Goal: Information Seeking & Learning: Learn about a topic

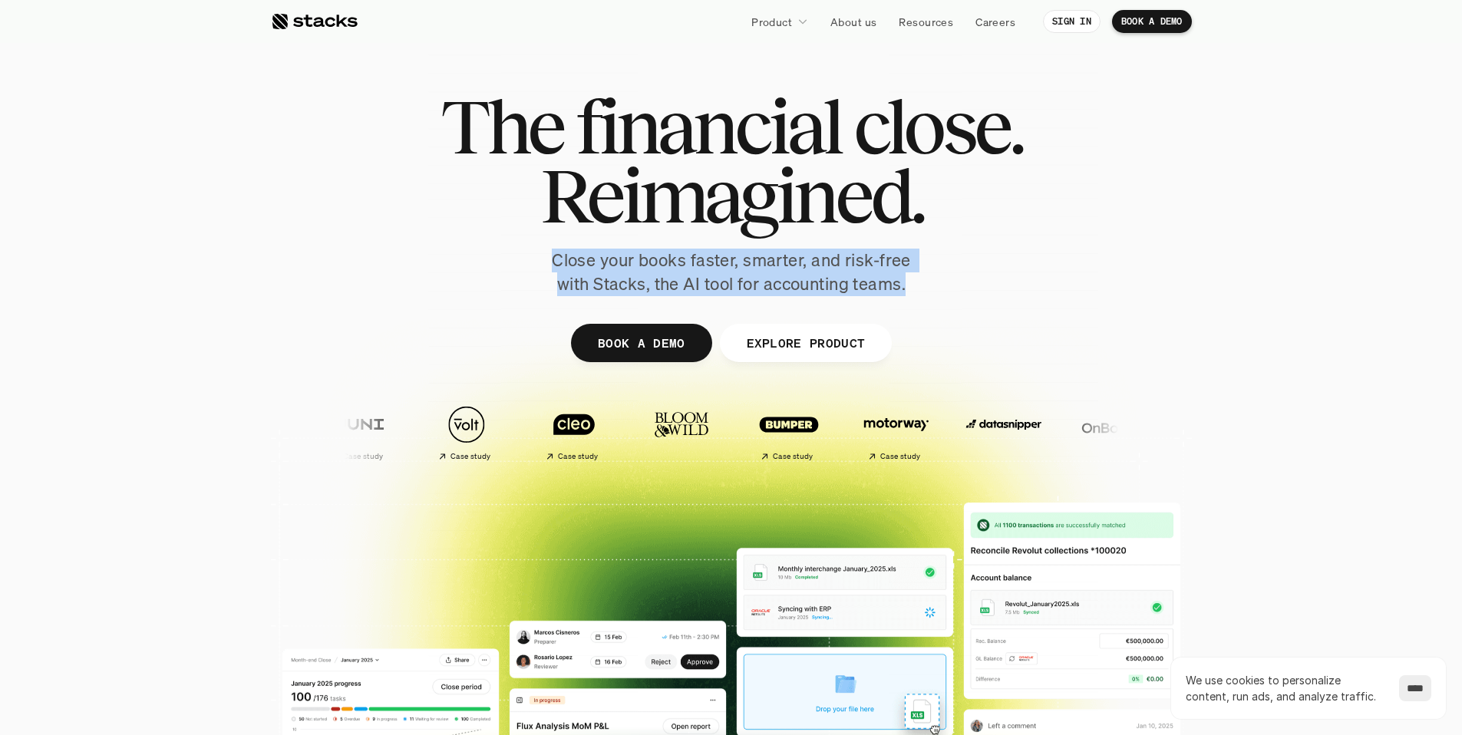
drag, startPoint x: 0, startPoint y: 0, endPoint x: 904, endPoint y: 289, distance: 949.1
click at [904, 289] on p "Close your books faster, smarter, and risk-free with Stacks, the AI tool for ac…" at bounding box center [731, 273] width 384 height 48
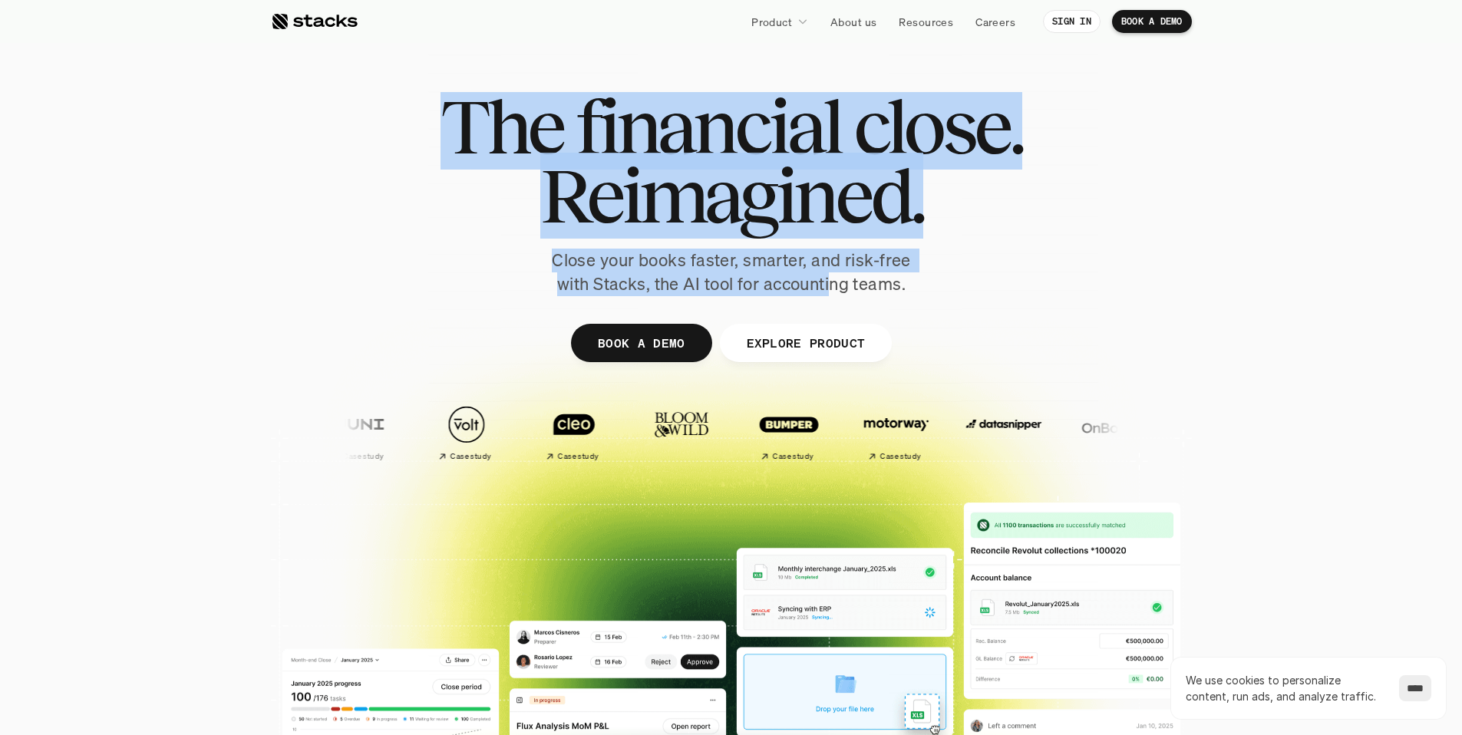
drag, startPoint x: 247, startPoint y: 130, endPoint x: 832, endPoint y: 293, distance: 606.9
click at [832, 293] on section "The financial close. Reimagined. Close your books faster, smarter, and risk-fre…" at bounding box center [731, 452] width 1462 height 905
click at [819, 252] on p "Close your books faster, smarter, and risk-free with Stacks, the AI tool for ac…" at bounding box center [731, 273] width 384 height 48
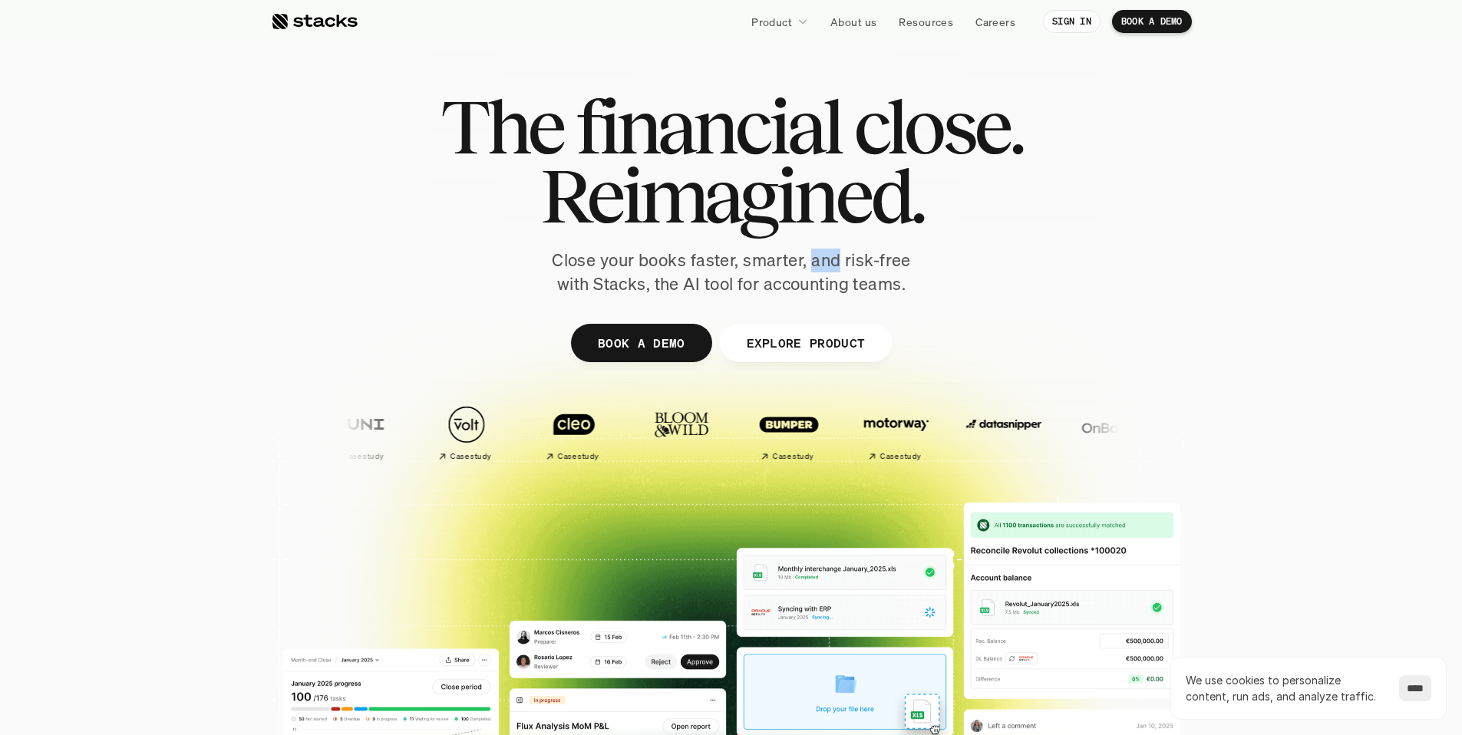
click at [819, 251] on p "Close your books faster, smarter, and risk-free with Stacks, the AI tool for ac…" at bounding box center [731, 273] width 384 height 48
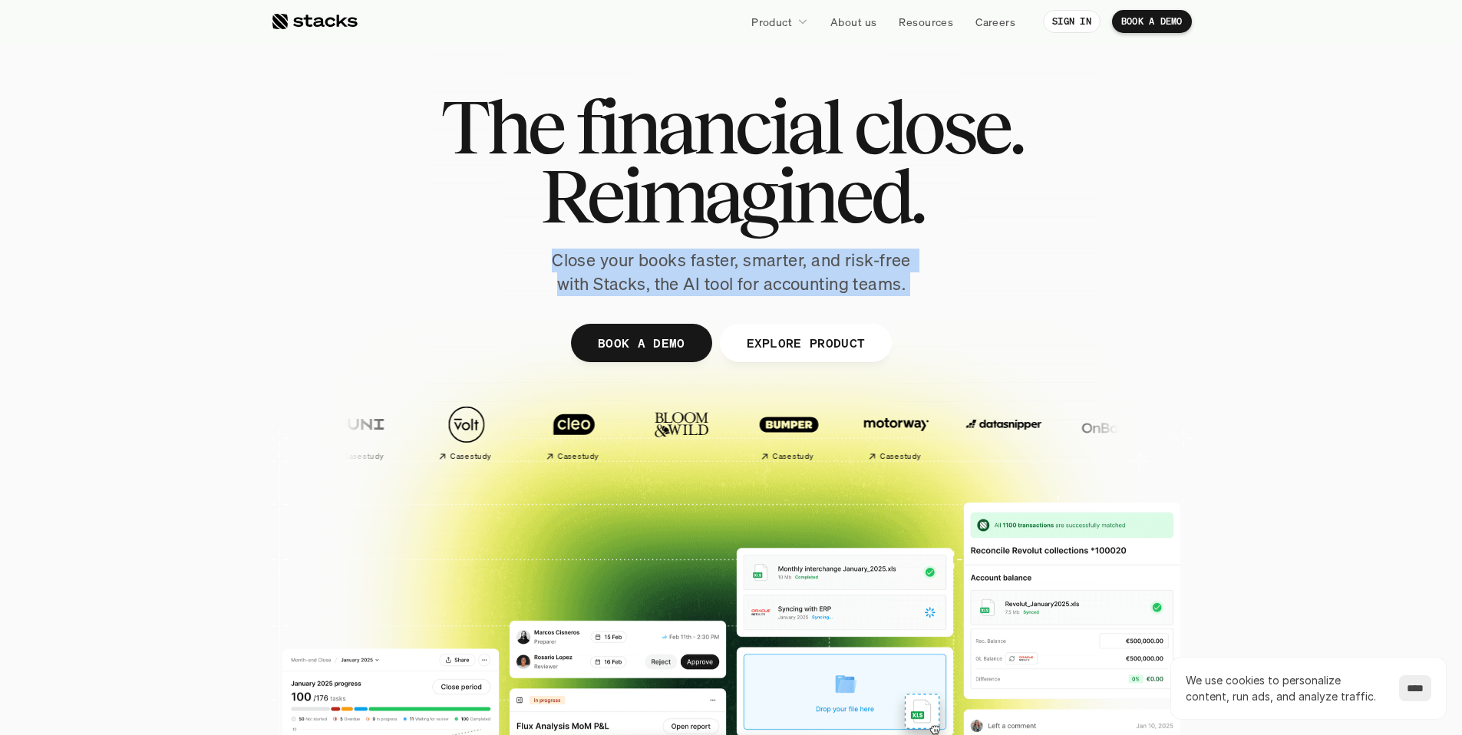
click at [819, 251] on p "Close your books faster, smarter, and risk-free with Stacks, the AI tool for ac…" at bounding box center [731, 273] width 384 height 48
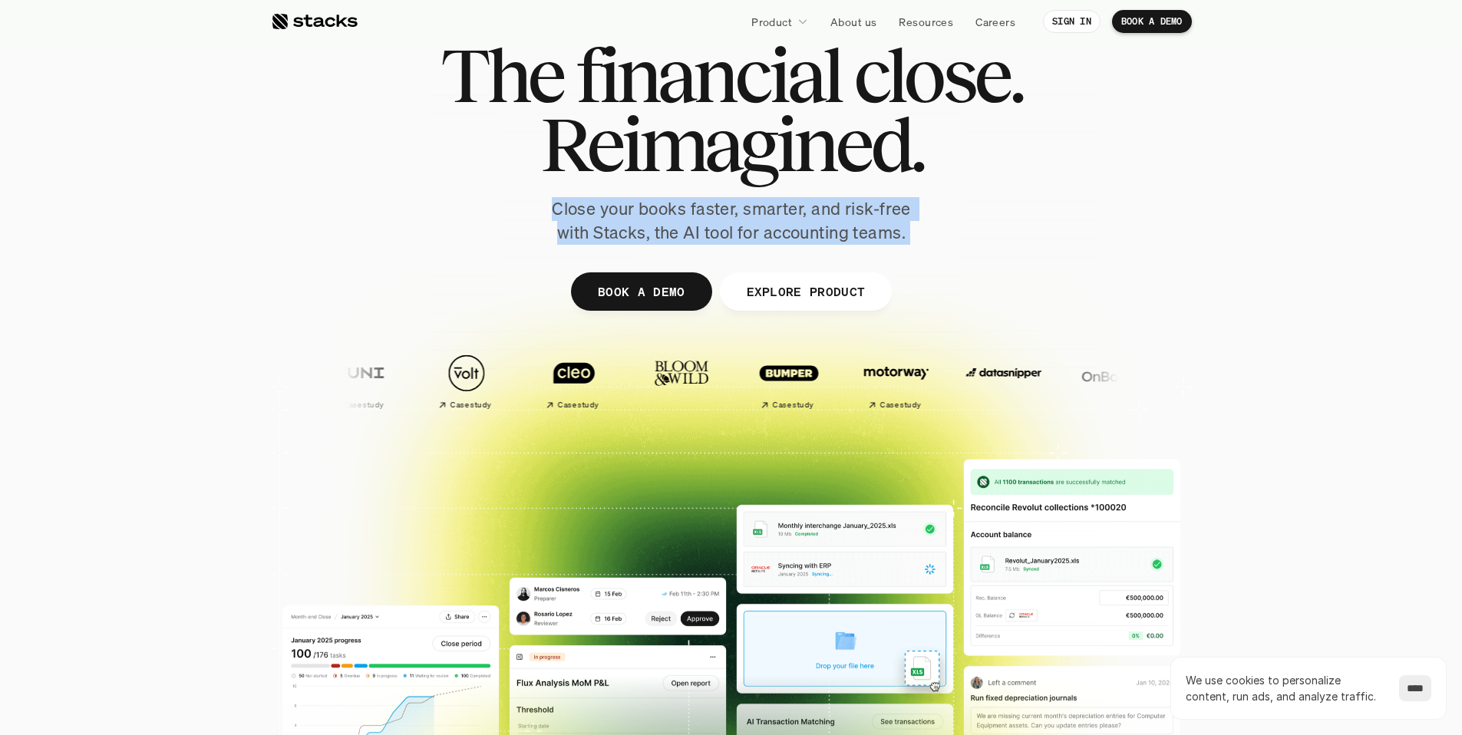
scroll to position [82, 0]
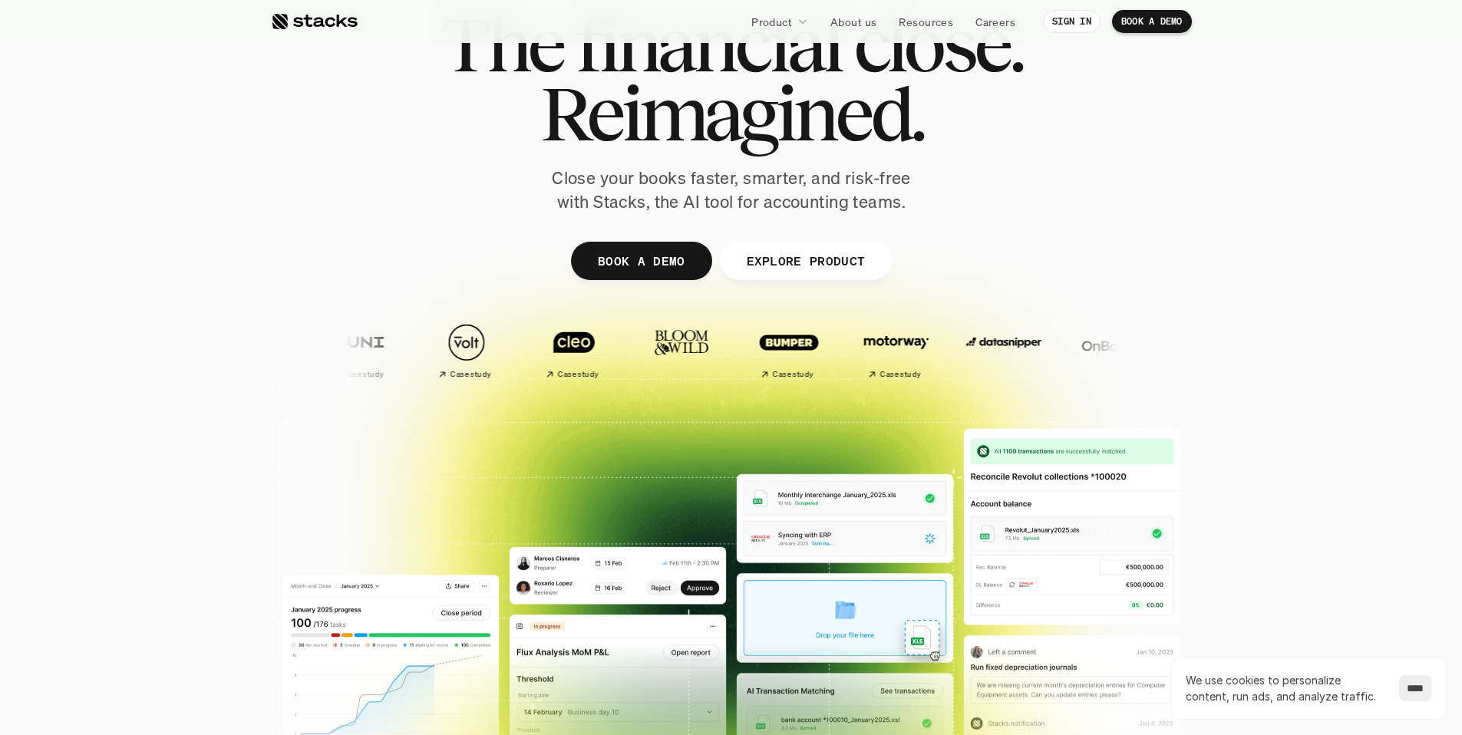
click at [734, 148] on span "Reimagined." at bounding box center [730, 113] width 383 height 69
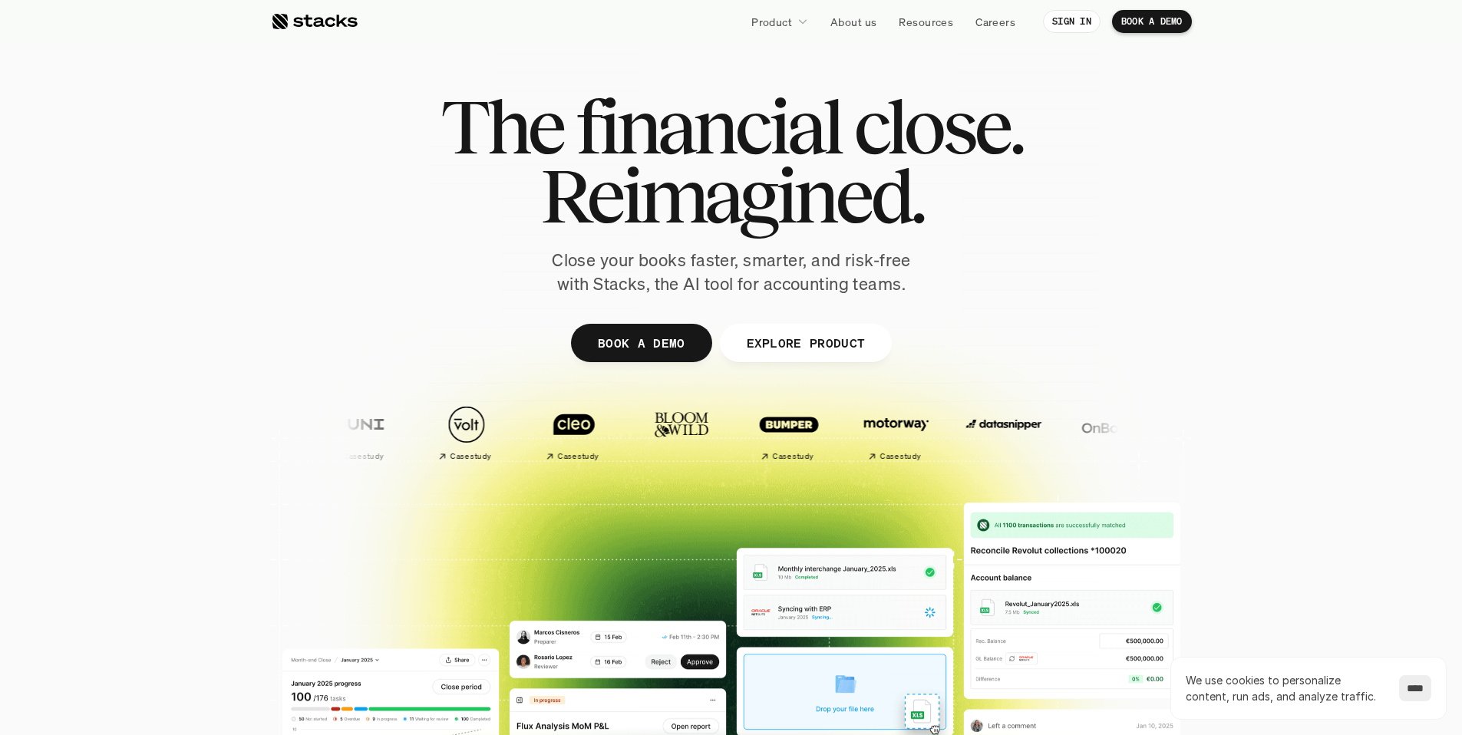
scroll to position [0, 0]
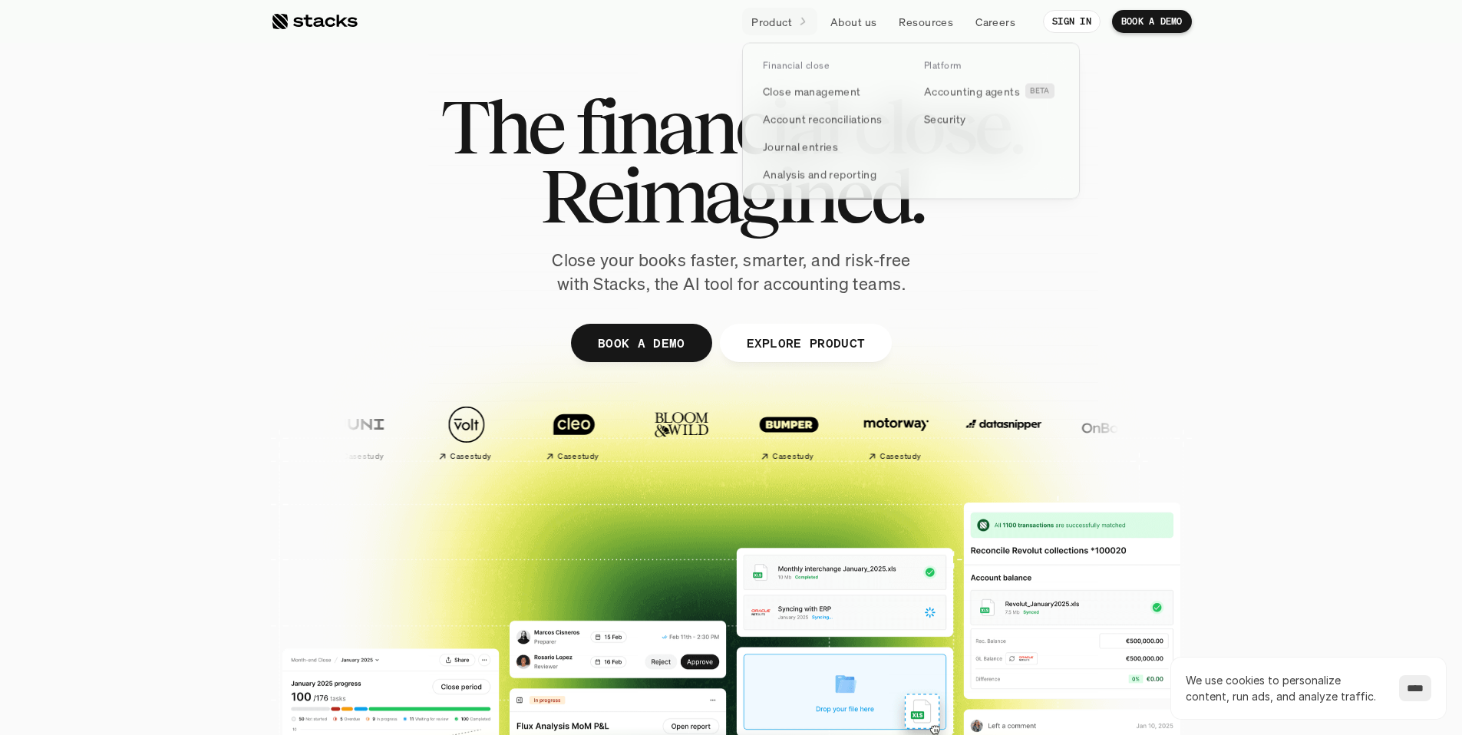
click at [780, 19] on p "Product" at bounding box center [771, 22] width 41 height 16
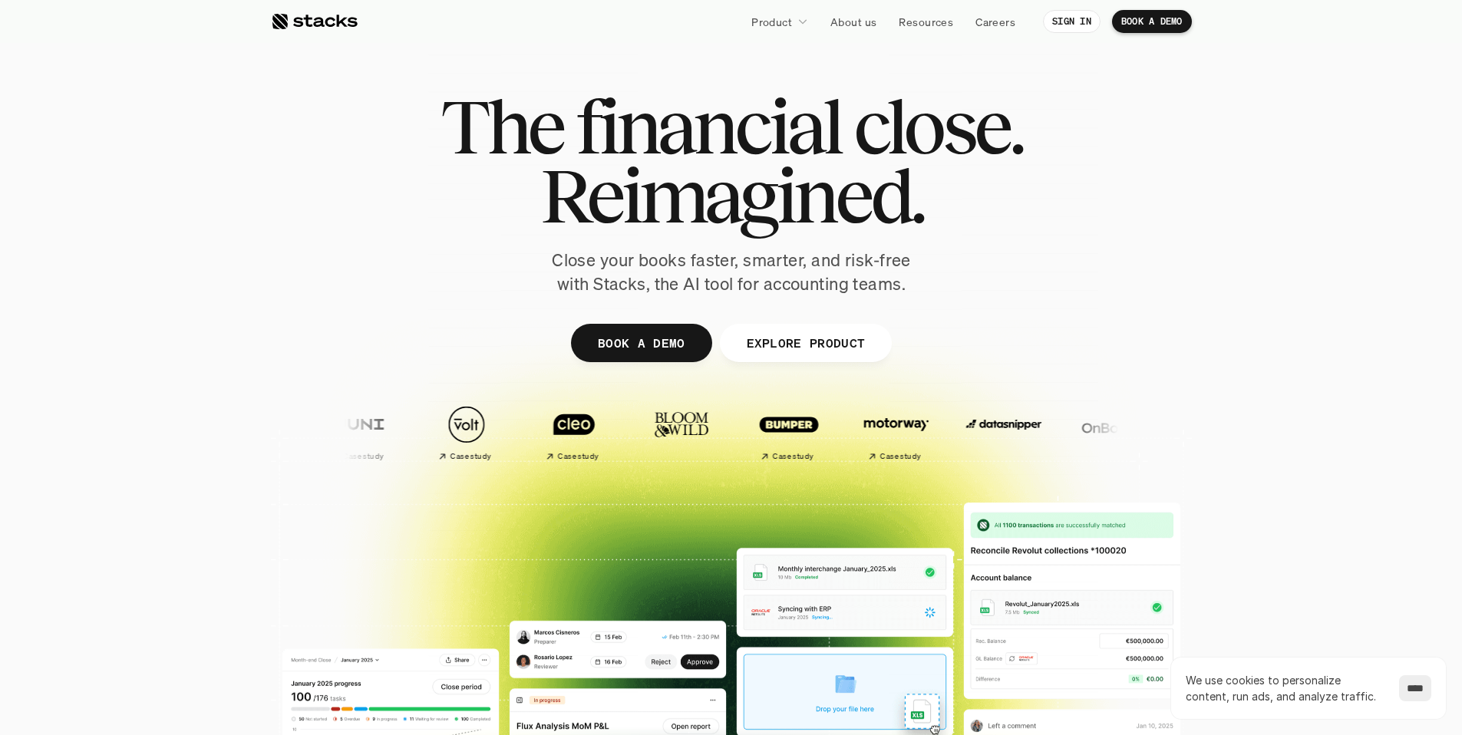
click at [325, 24] on div at bounding box center [314, 21] width 87 height 18
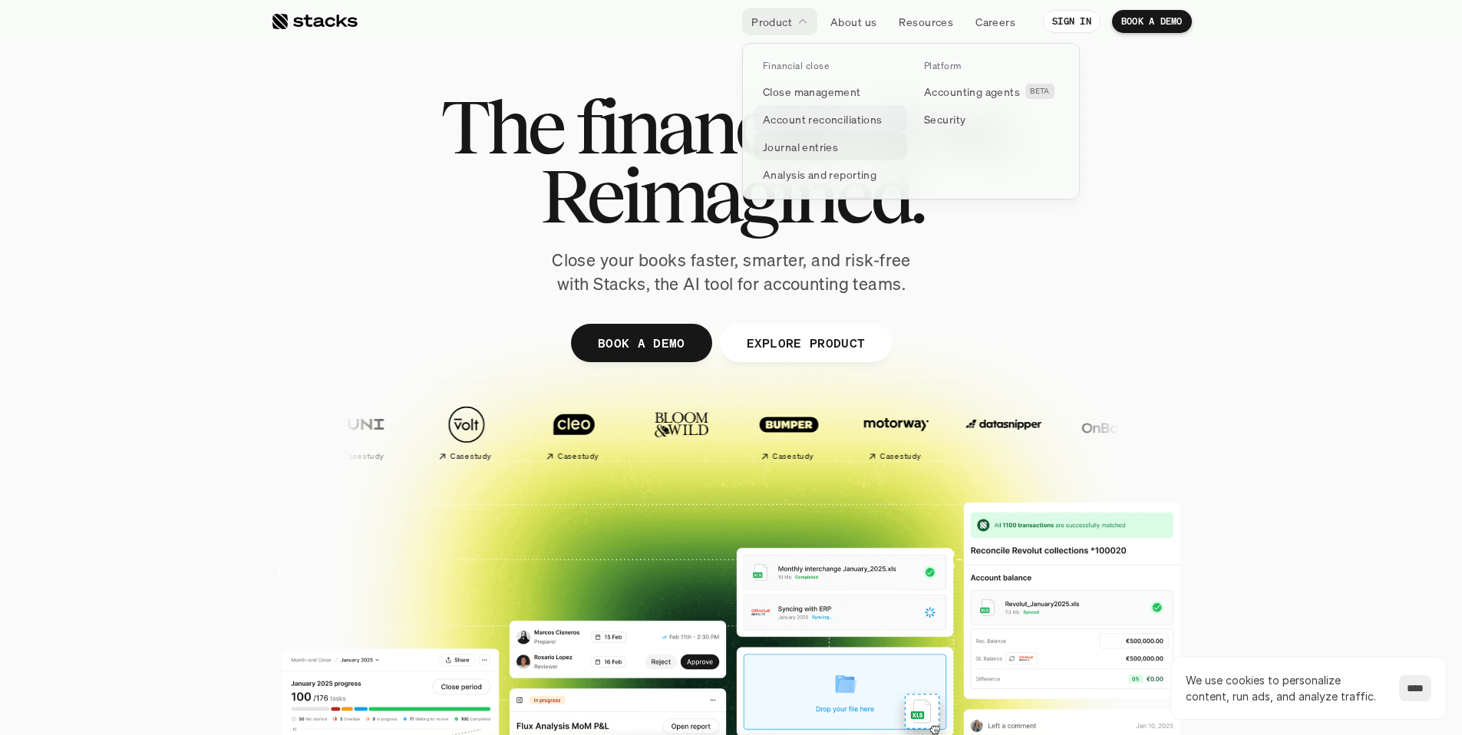
click at [803, 115] on p "Account reconciliations" at bounding box center [823, 119] width 120 height 16
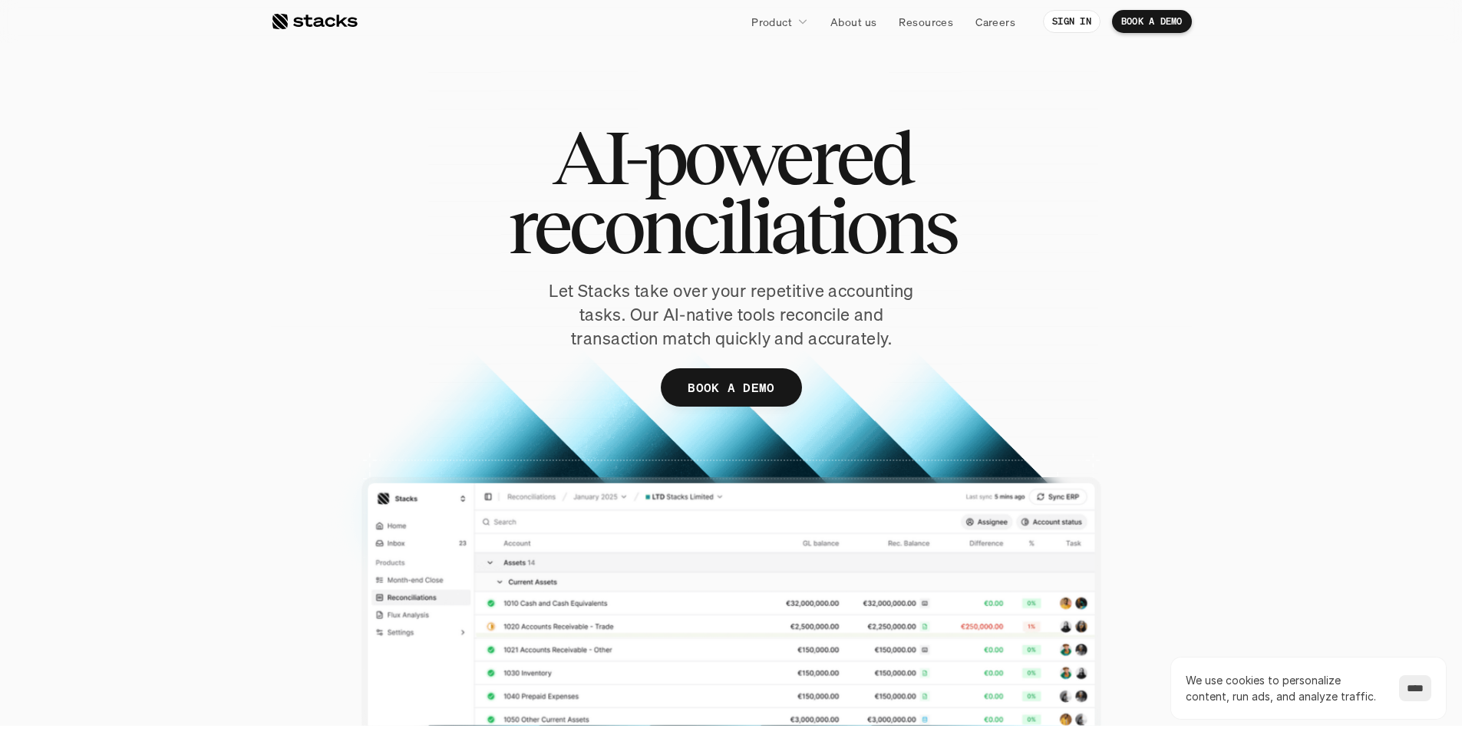
click at [305, 31] on link at bounding box center [314, 22] width 87 height 28
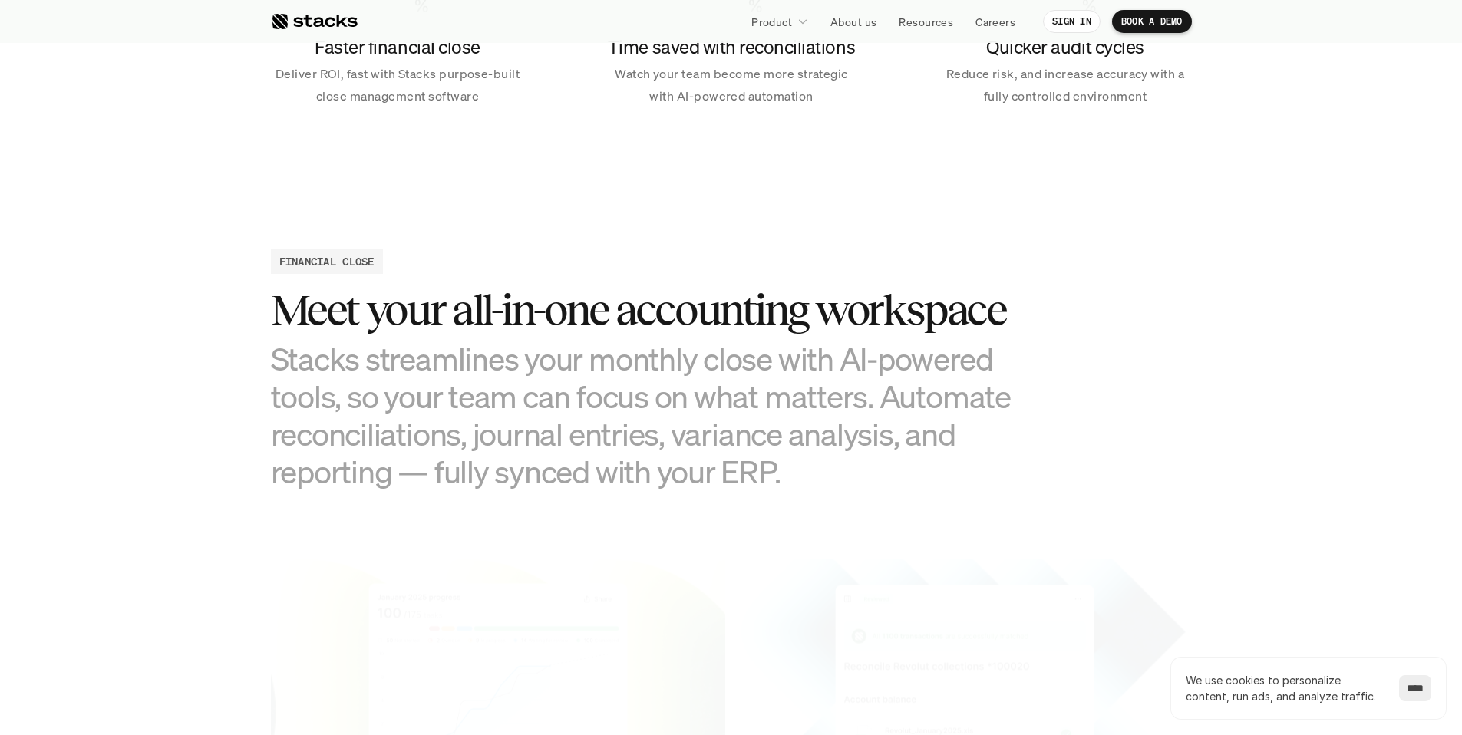
scroll to position [1396, 0]
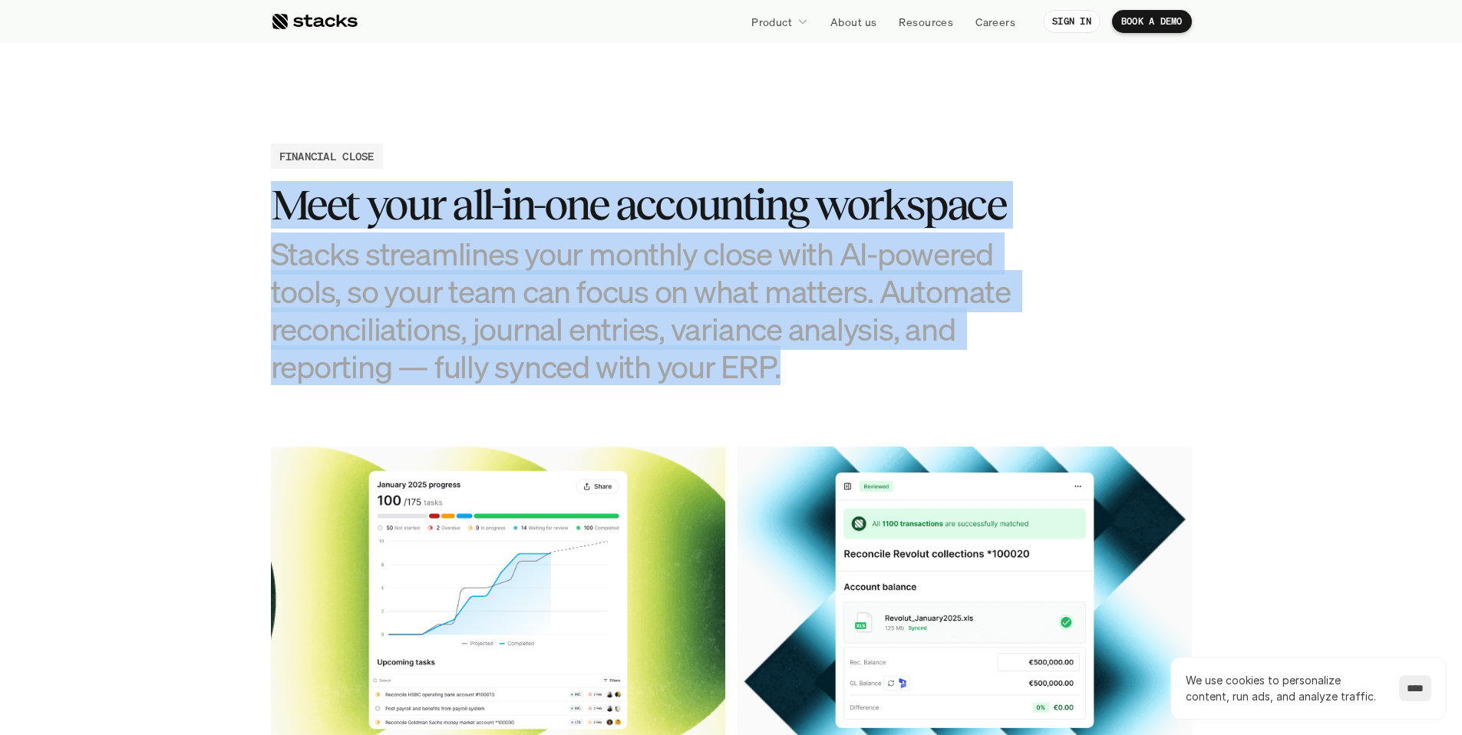
drag, startPoint x: 258, startPoint y: 196, endPoint x: 839, endPoint y: 381, distance: 609.6
click at [839, 381] on h3 "Stacks streamlines your monthly close with AI-powered tools, so your team can f…" at bounding box center [654, 310] width 767 height 151
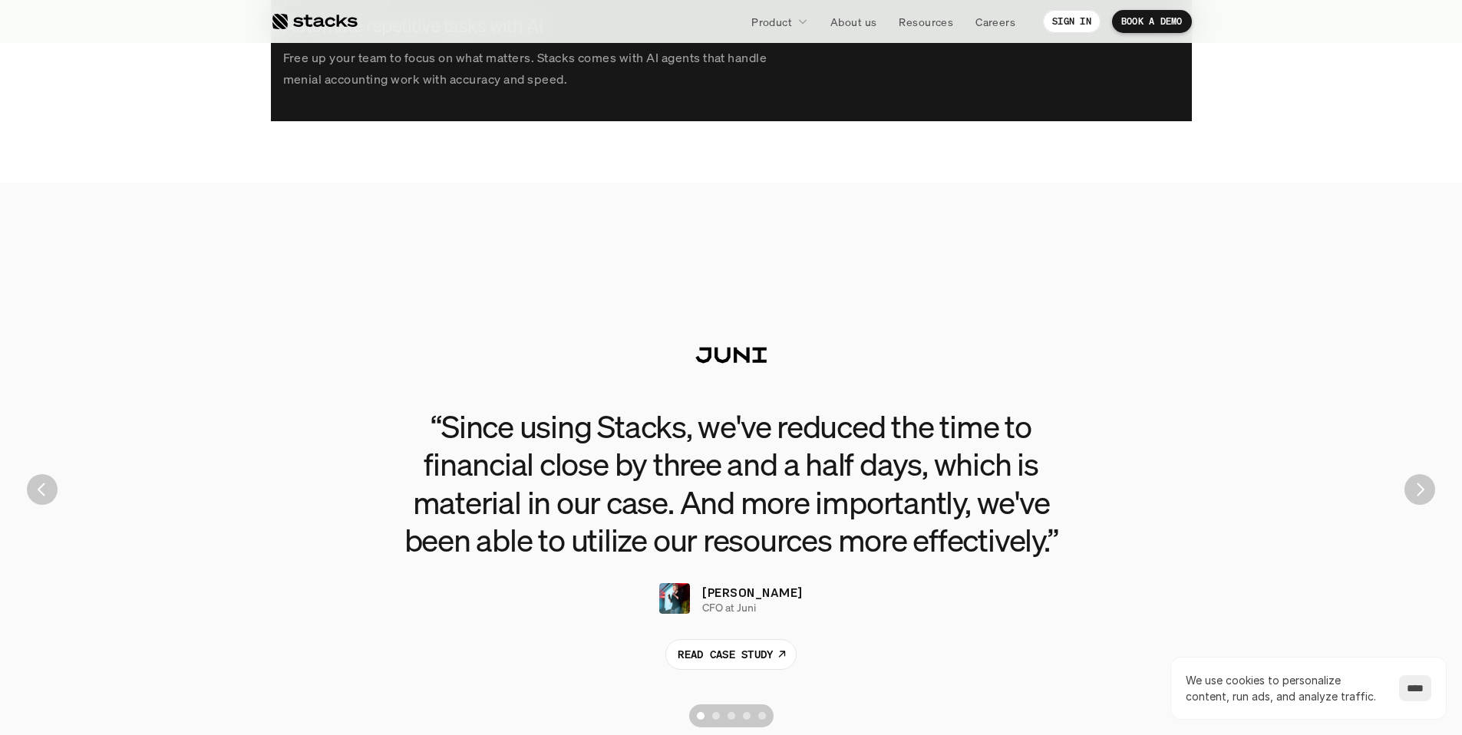
scroll to position [3522, 0]
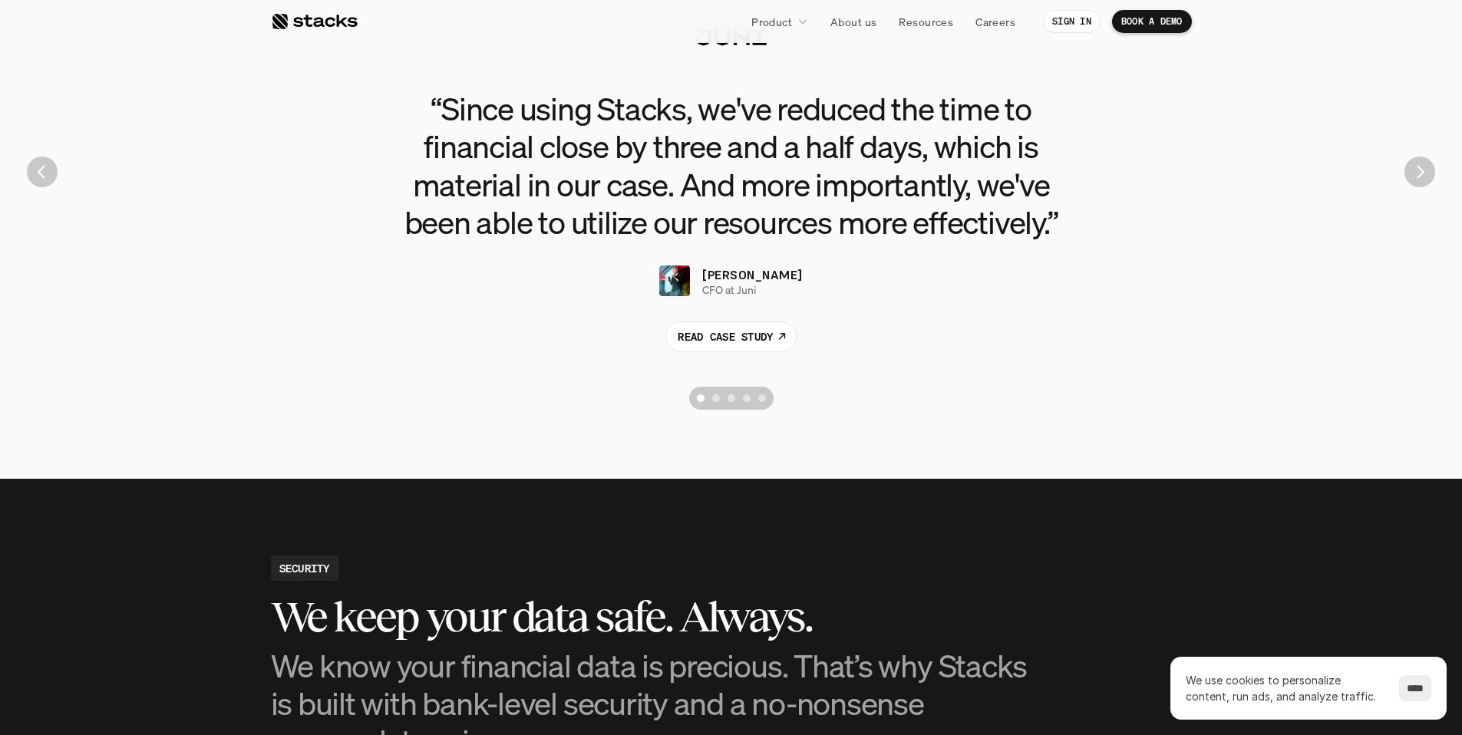
click at [1430, 175] on img "Next" at bounding box center [1419, 172] width 31 height 31
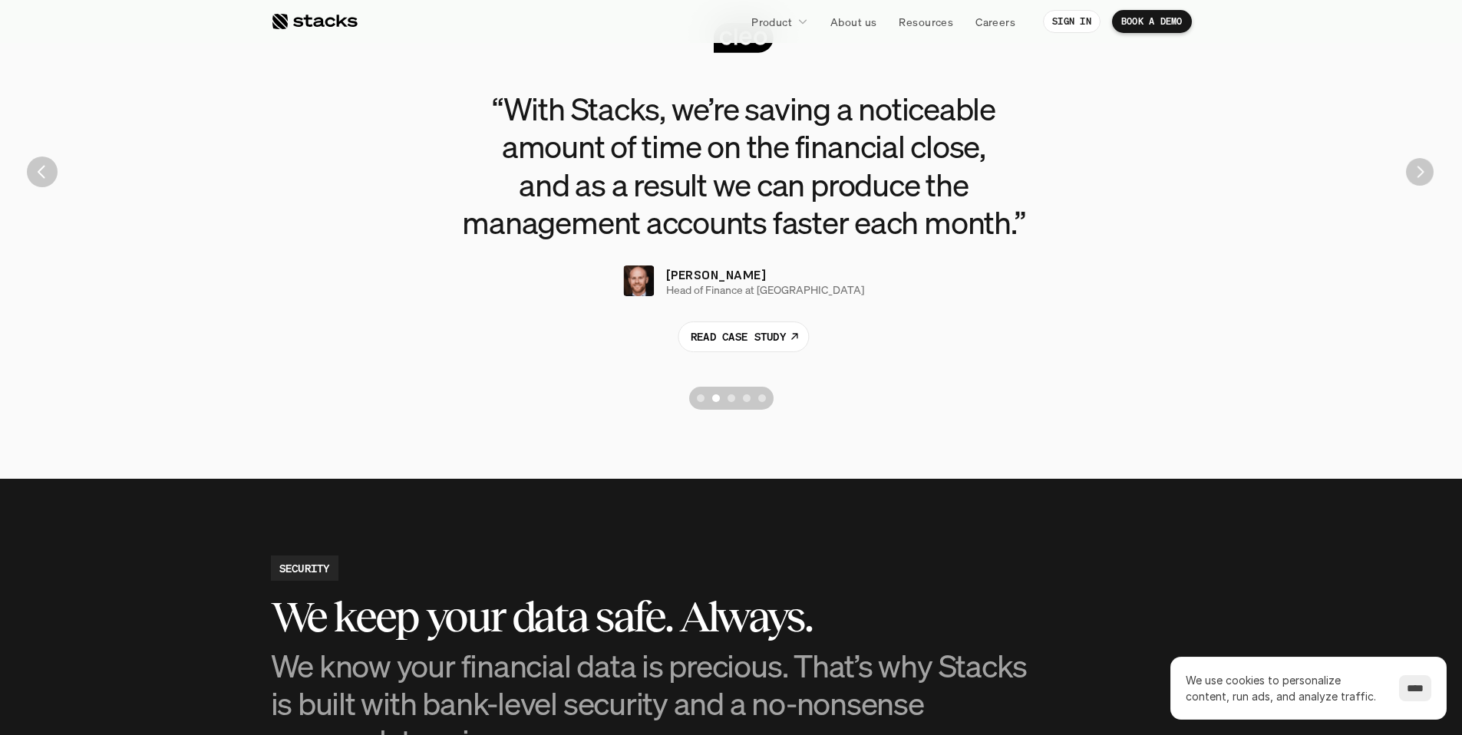
click at [1430, 175] on img "Next" at bounding box center [1420, 172] width 28 height 28
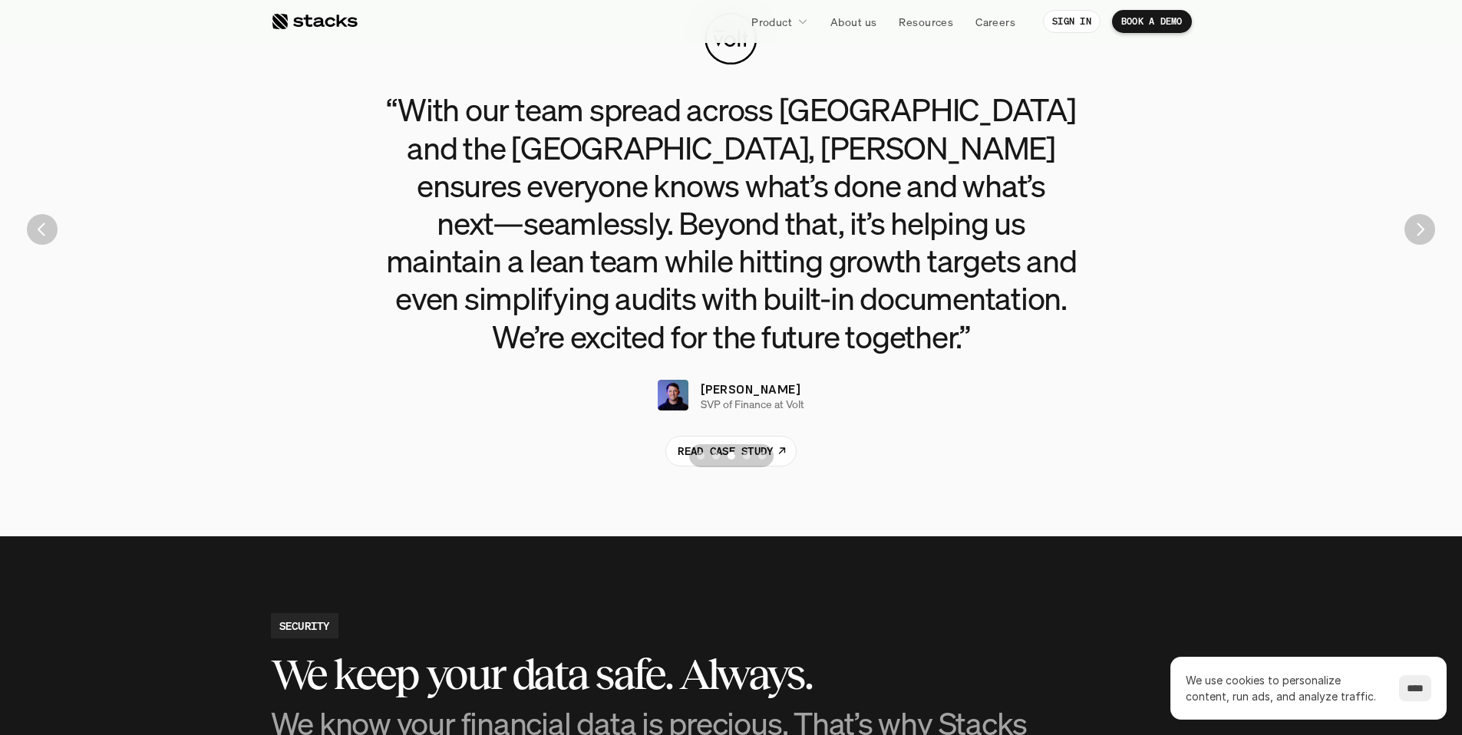
scroll to position [3439, 0]
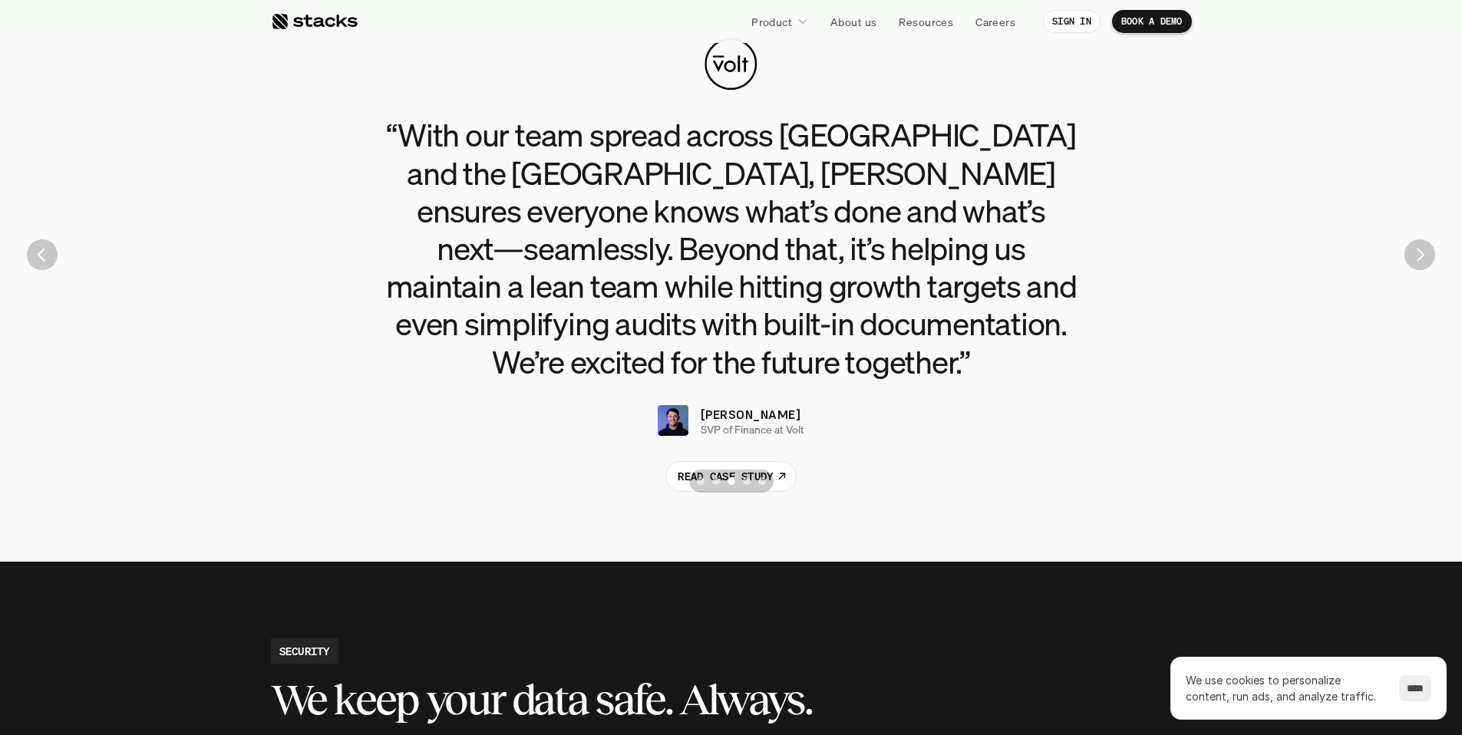
click at [1423, 247] on img "Next" at bounding box center [1419, 254] width 31 height 31
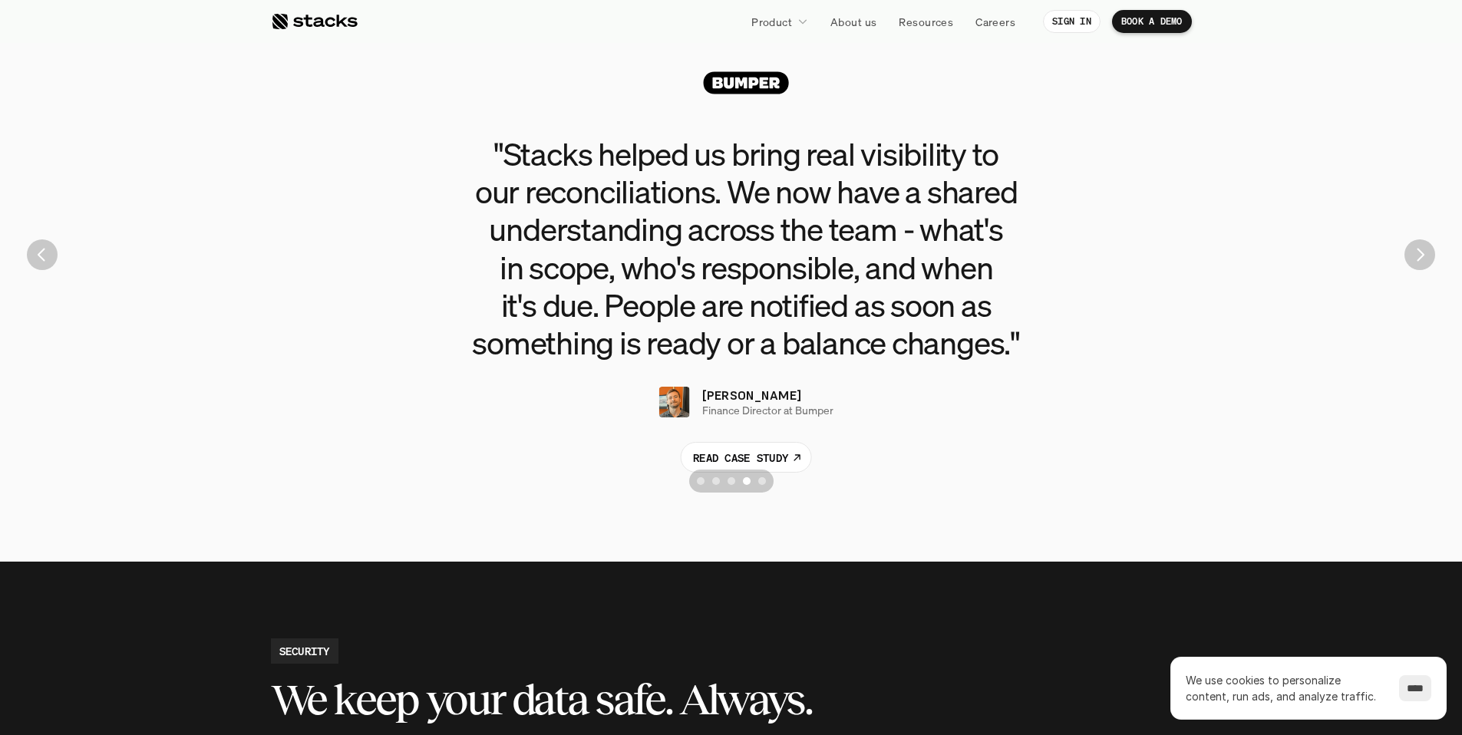
click at [1423, 247] on img "Next" at bounding box center [1419, 254] width 31 height 31
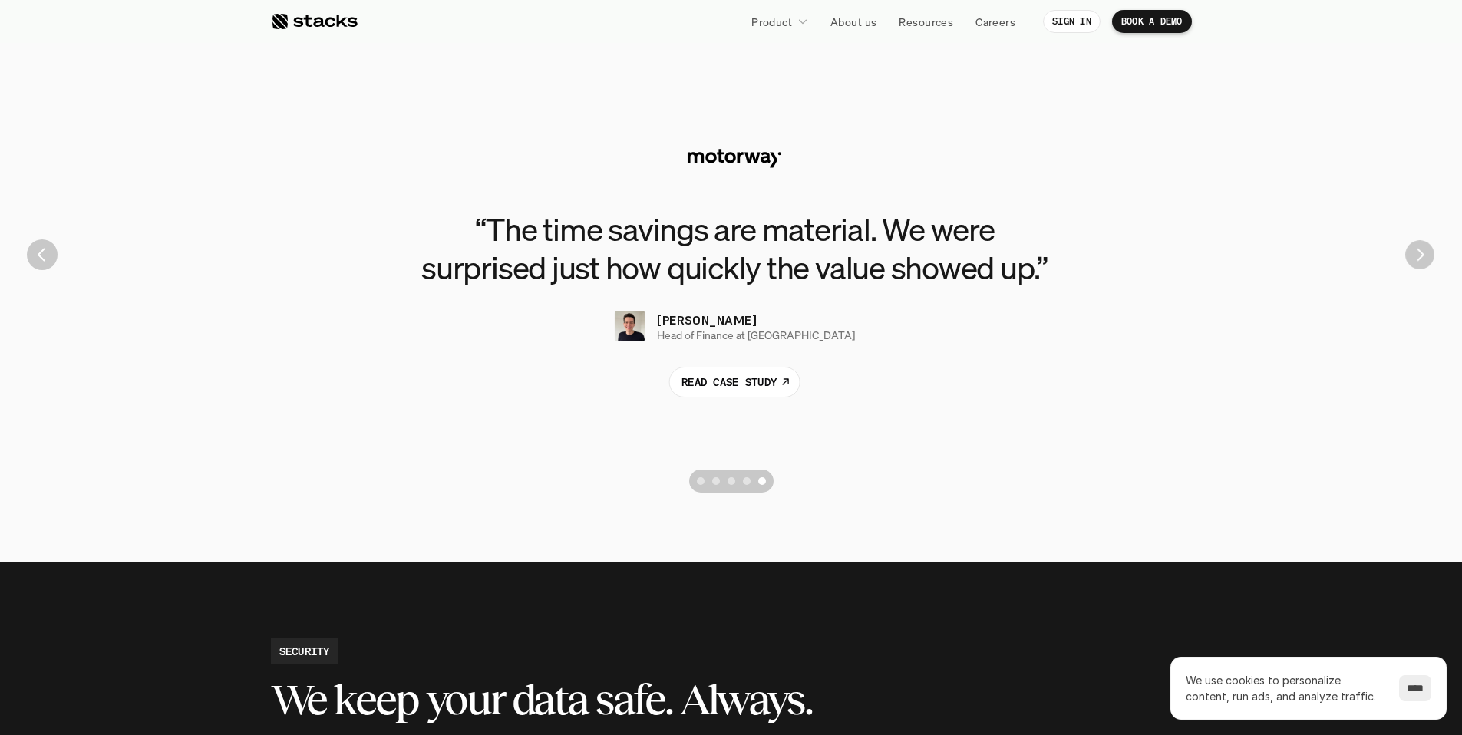
click at [1423, 247] on img "Next" at bounding box center [1419, 254] width 29 height 29
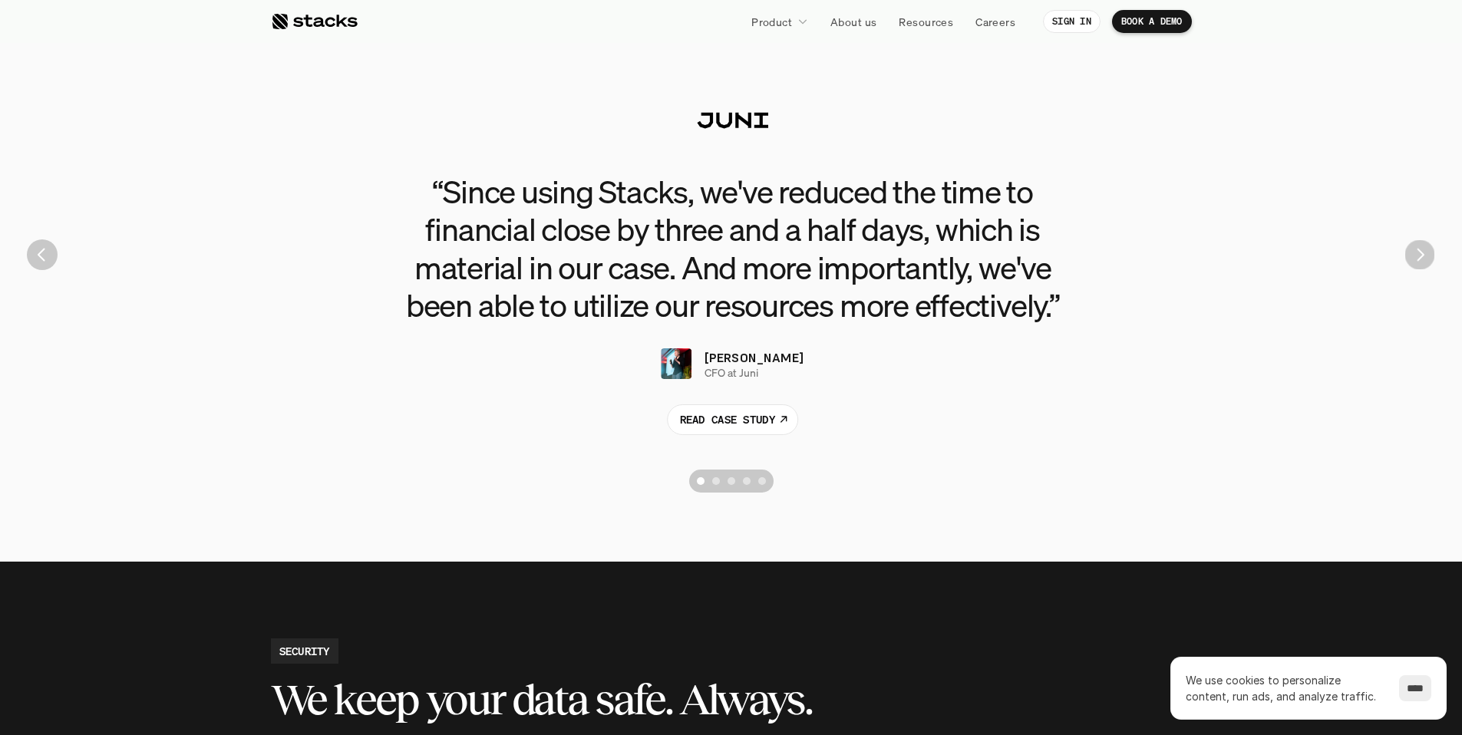
click at [1423, 247] on img "Next" at bounding box center [1420, 255] width 30 height 30
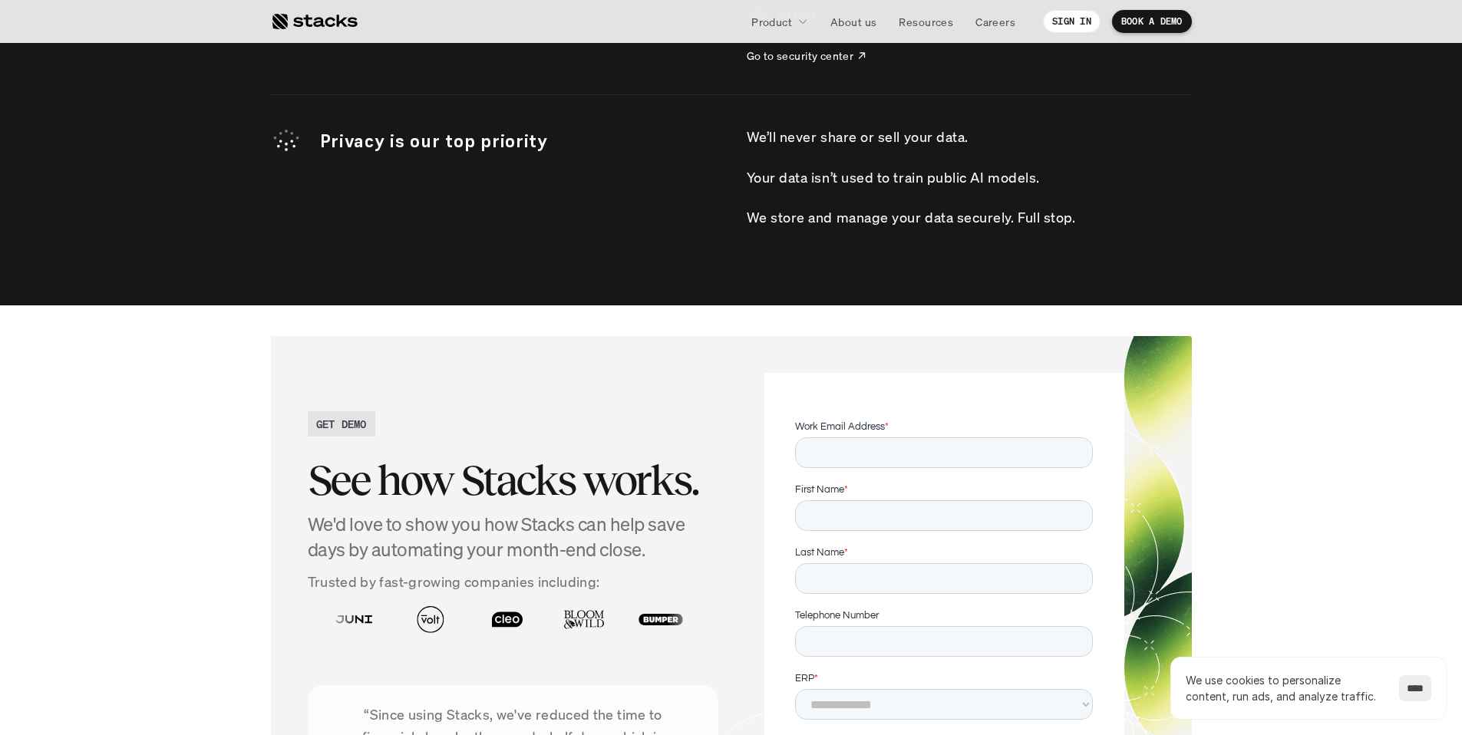
scroll to position [0, 0]
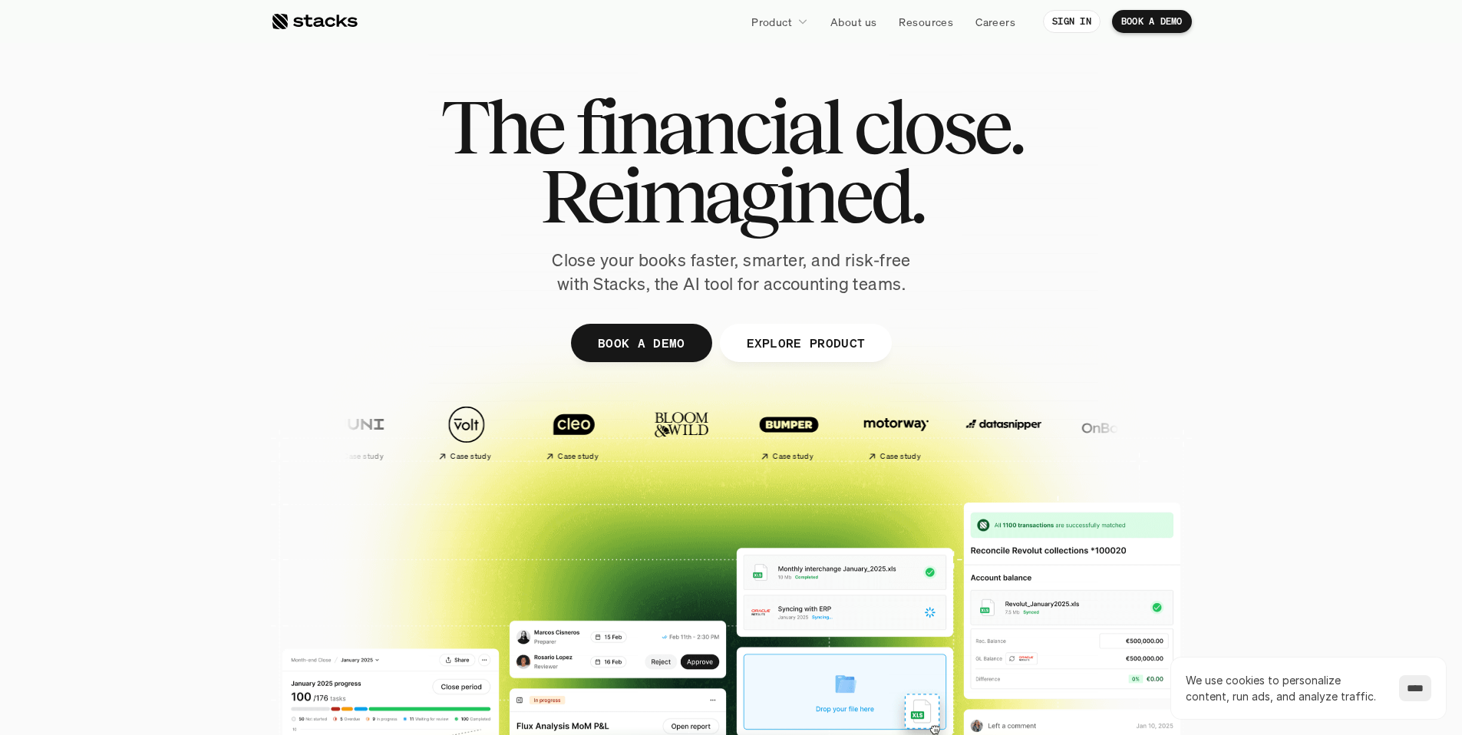
click at [307, 22] on div at bounding box center [314, 21] width 87 height 18
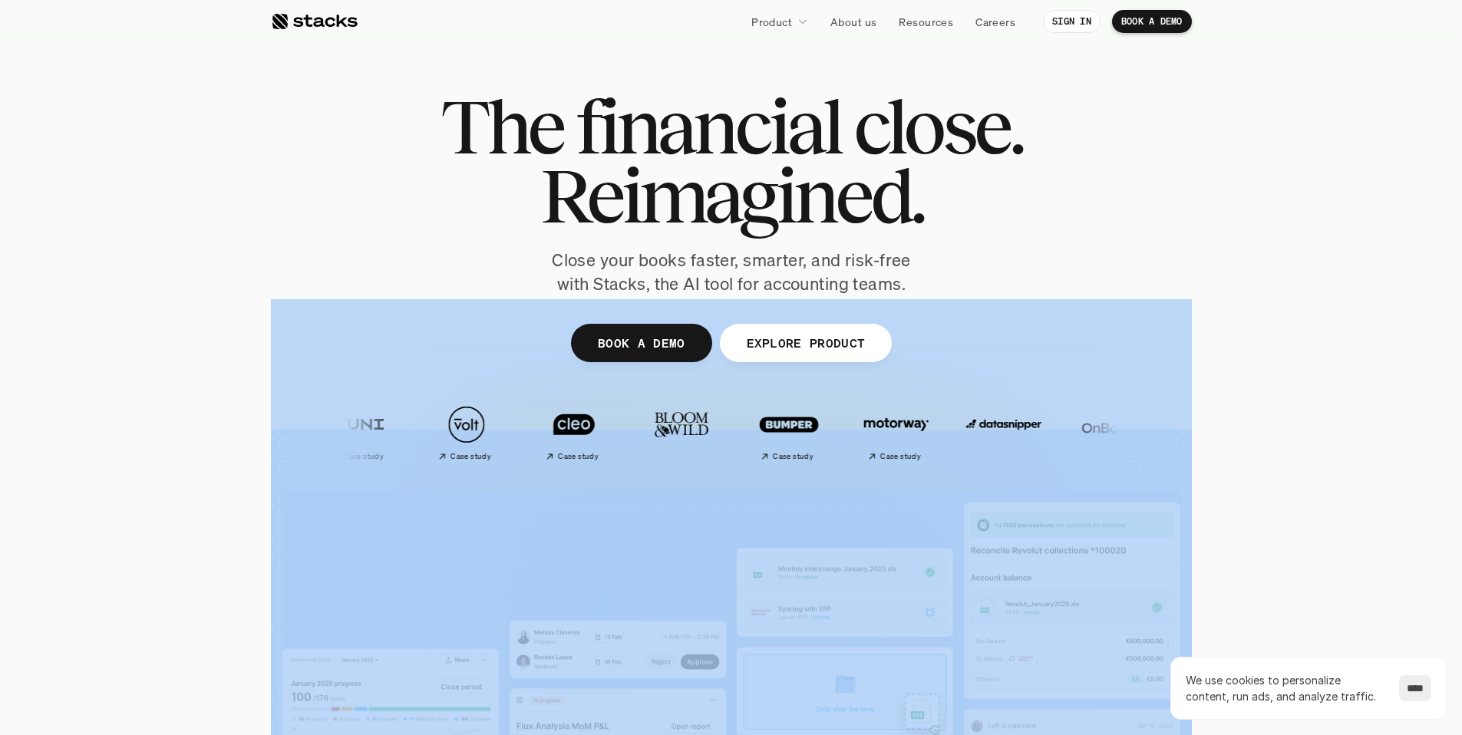
drag, startPoint x: 394, startPoint y: 76, endPoint x: 1242, endPoint y: 560, distance: 976.4
click at [1242, 560] on section "The financial close. Reimagined. Close your books faster, smarter, and risk-fre…" at bounding box center [731, 452] width 1462 height 905
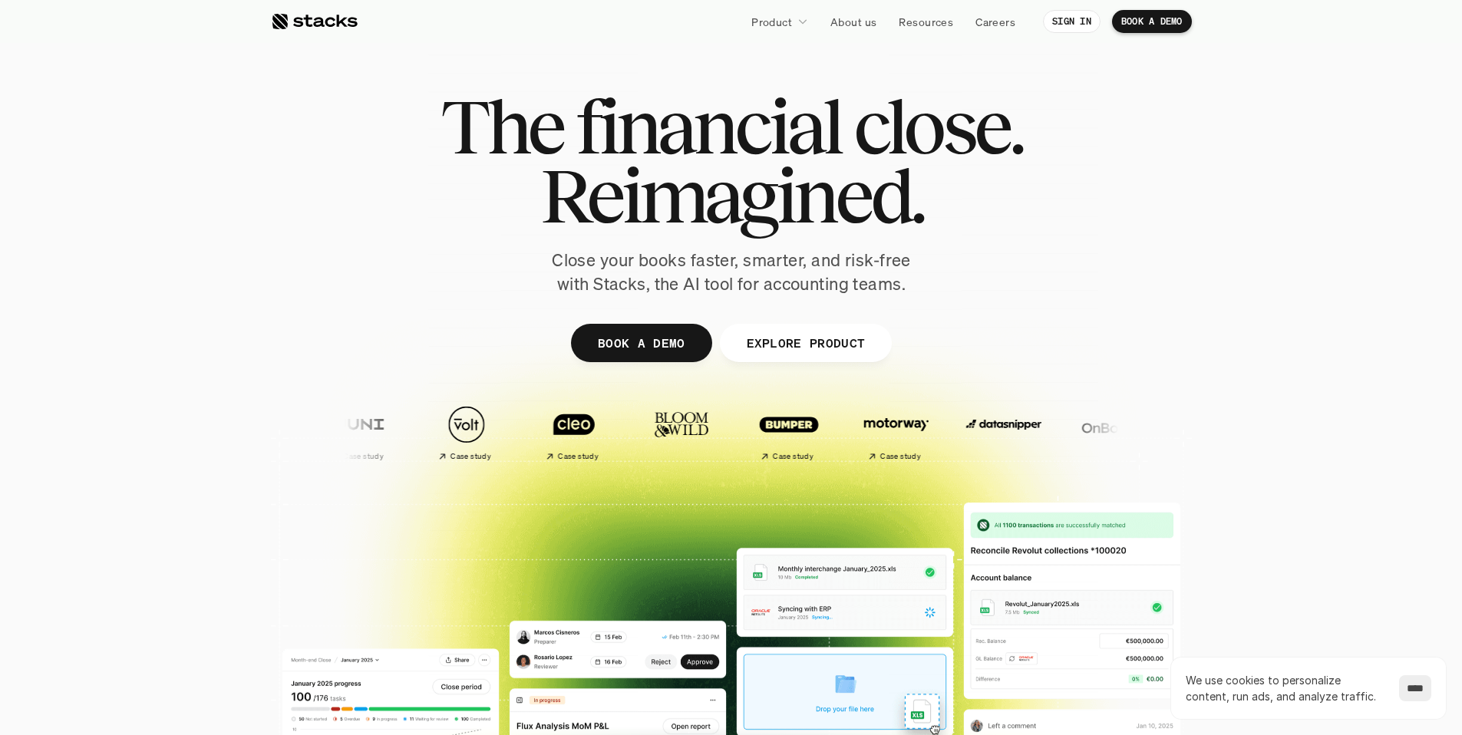
click at [1242, 560] on div at bounding box center [731, 475] width 1462 height 491
